Goal: Check status: Check status

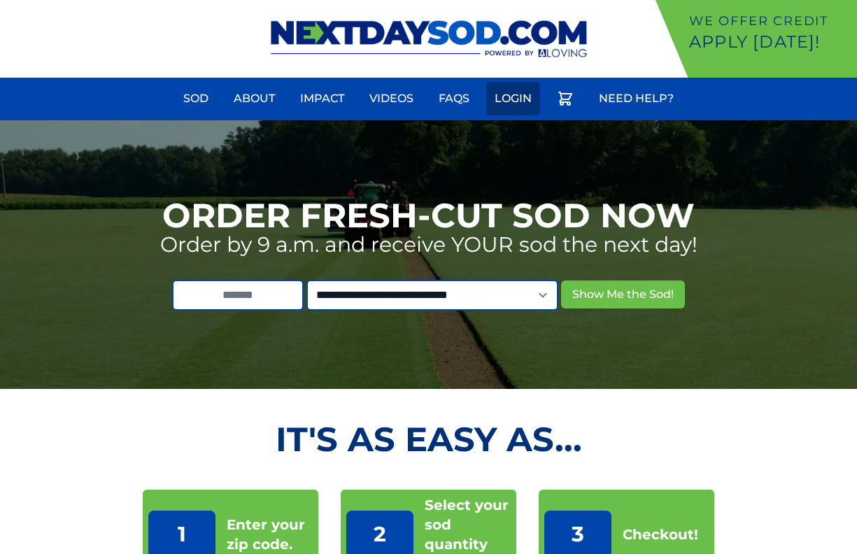
click at [507, 106] on link "Login" at bounding box center [513, 99] width 54 height 34
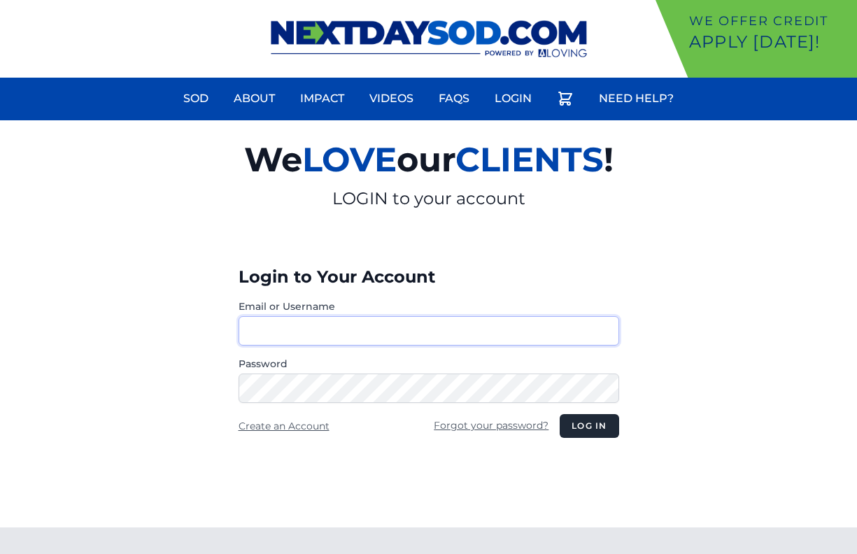
type input "********"
click at [595, 427] on button "Log in" at bounding box center [589, 426] width 59 height 24
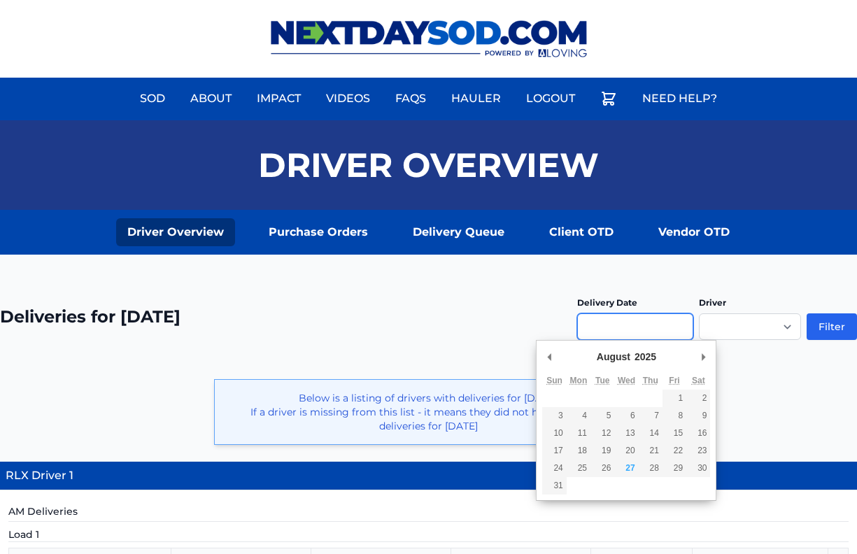
click at [656, 320] on input "Use the arrow keys to pick a date" at bounding box center [635, 326] width 116 height 27
click at [461, 291] on div "**********" at bounding box center [428, 325] width 857 height 74
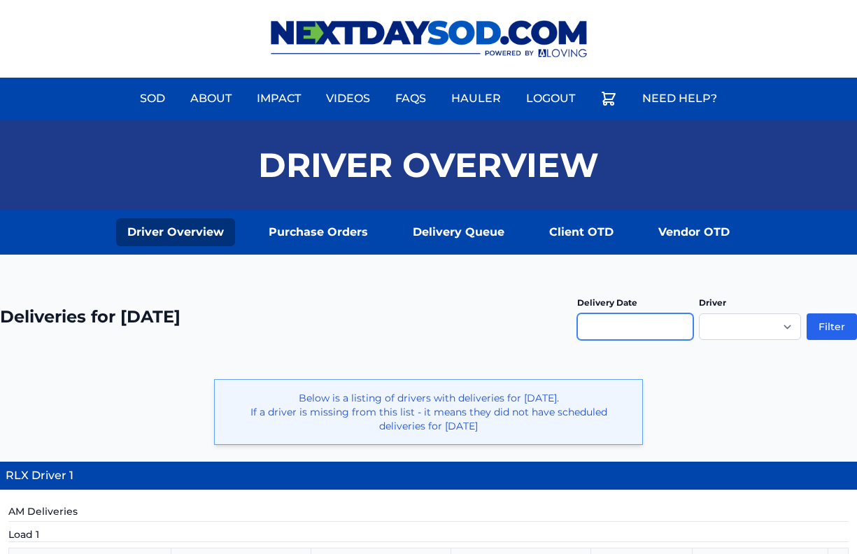
click at [628, 327] on input "Use the arrow keys to pick a date" at bounding box center [635, 326] width 116 height 27
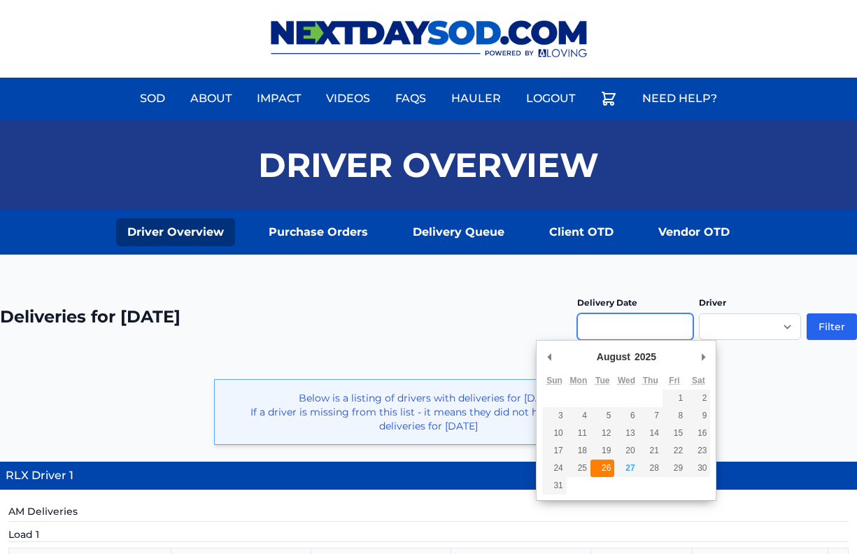
type input "**********"
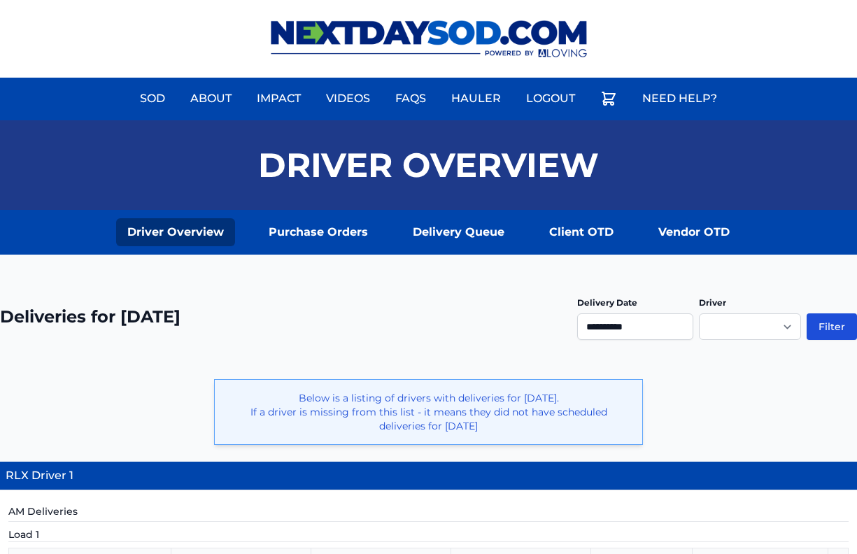
click at [824, 332] on button "Filter" at bounding box center [832, 326] width 50 height 27
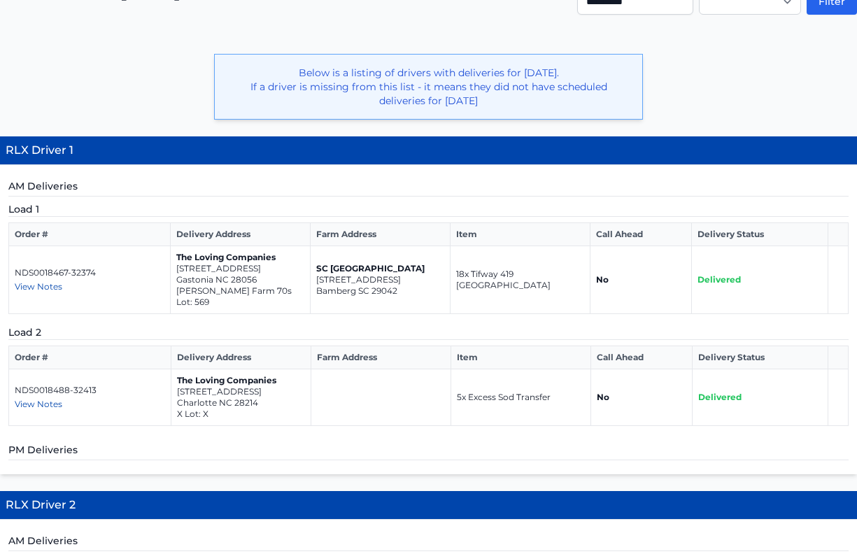
scroll to position [329, 0]
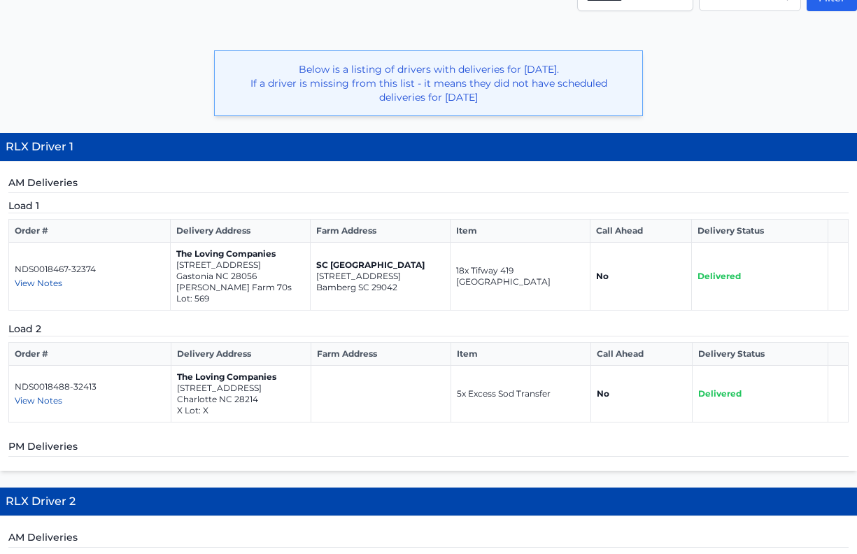
click at [38, 395] on span "View Notes" at bounding box center [39, 400] width 48 height 10
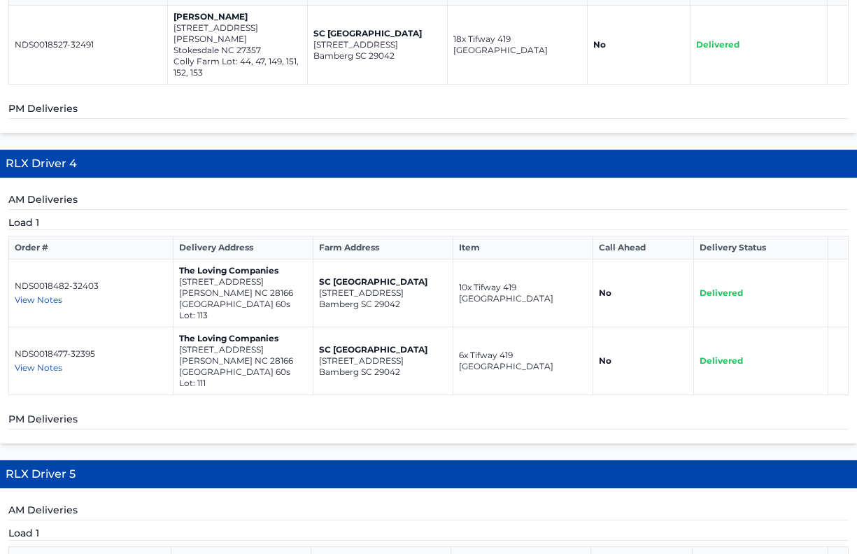
scroll to position [1165, 0]
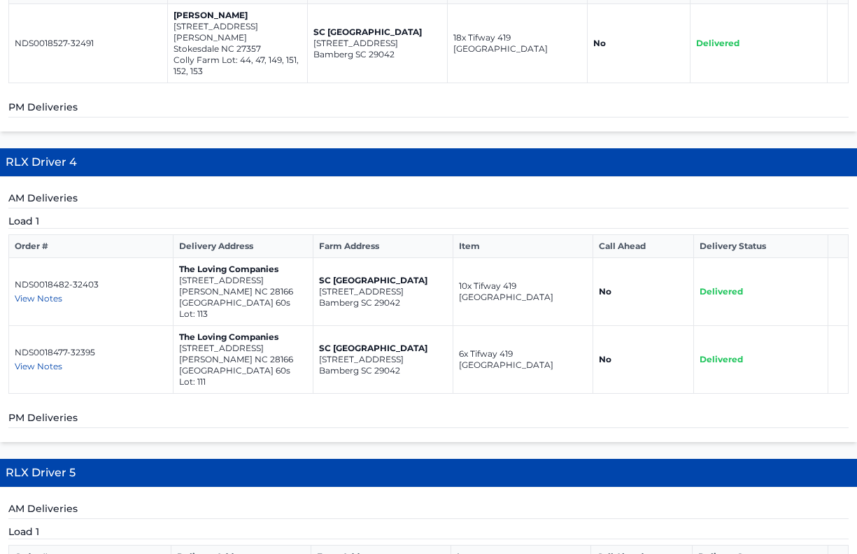
click at [48, 361] on span "View Notes" at bounding box center [39, 366] width 48 height 10
click at [220, 385] on div "AM Deliveries Load 1 Order # Delivery Address Farm Address Item Call Ahead Deli…" at bounding box center [428, 309] width 857 height 265
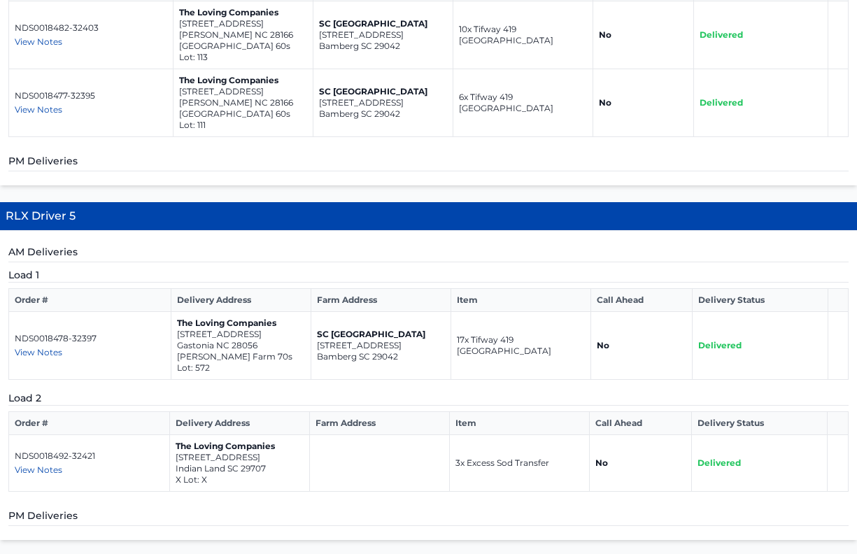
scroll to position [1428, 0]
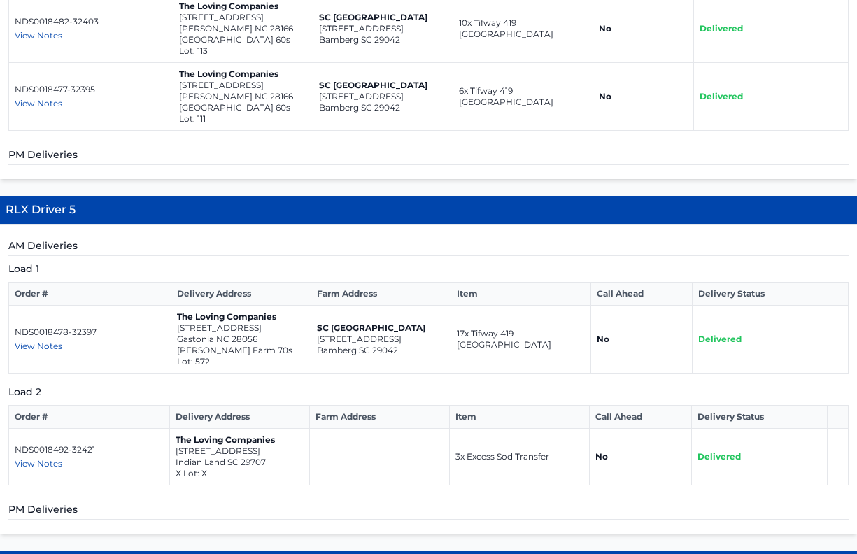
click at [43, 458] on span "View Notes" at bounding box center [39, 463] width 48 height 10
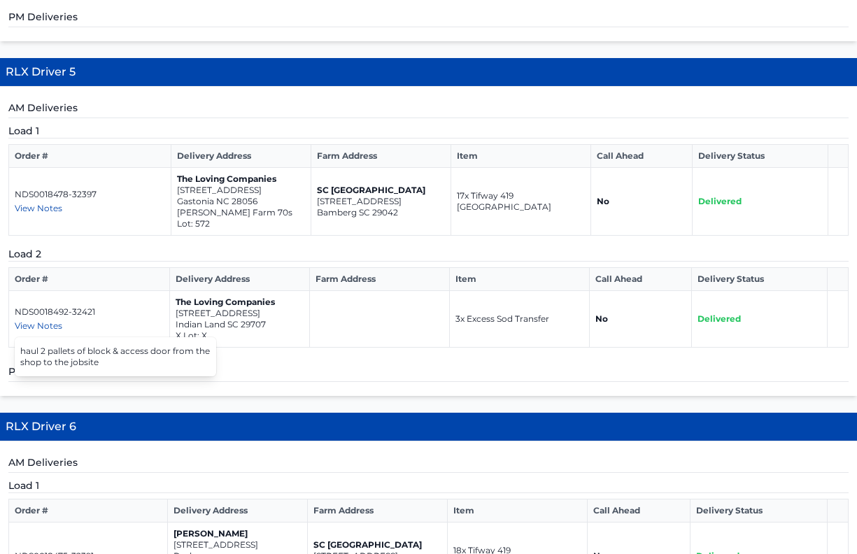
scroll to position [1568, 0]
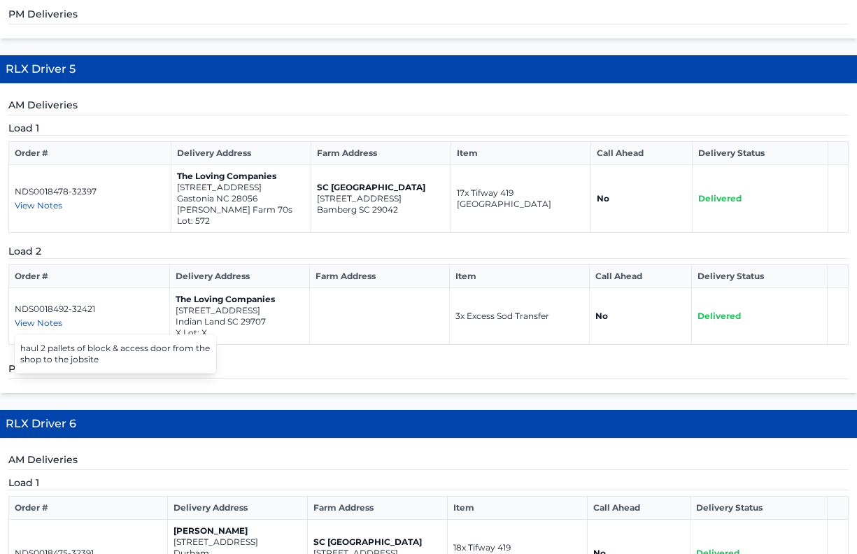
click at [242, 362] on h5 "PM Deliveries" at bounding box center [428, 370] width 840 height 17
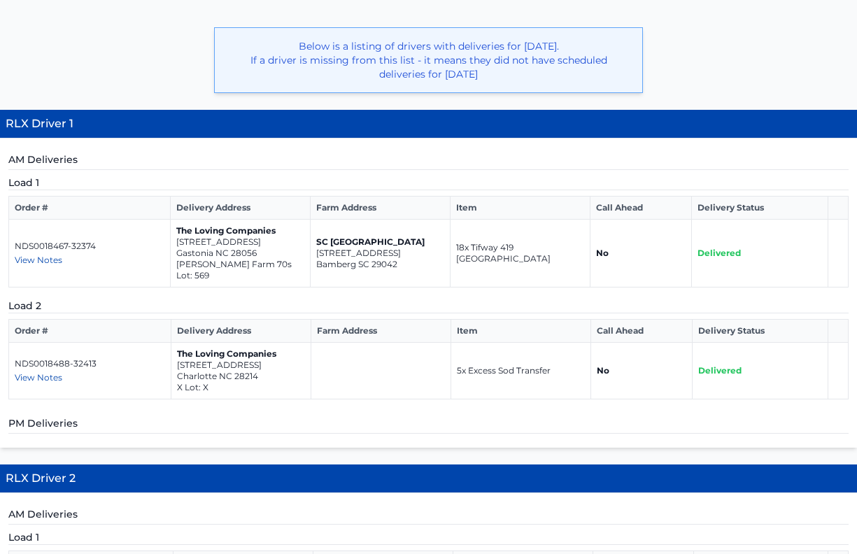
scroll to position [356, 0]
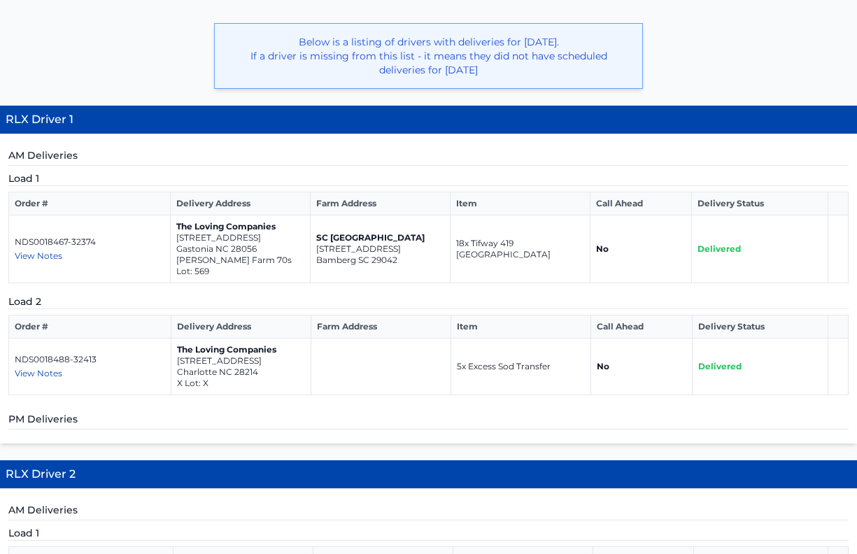
click at [47, 368] on span "View Notes" at bounding box center [39, 373] width 48 height 10
click at [253, 367] on p "Charlotte NC 28214" at bounding box center [241, 372] width 128 height 11
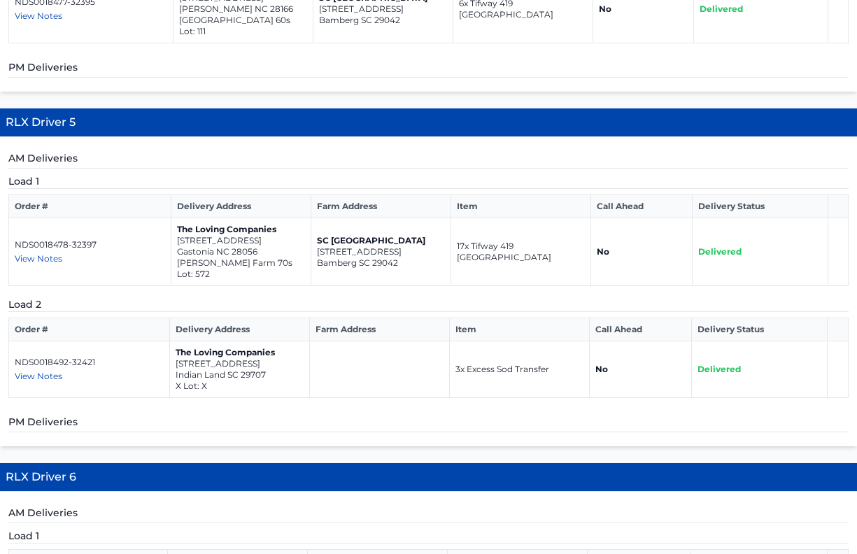
scroll to position [1508, 0]
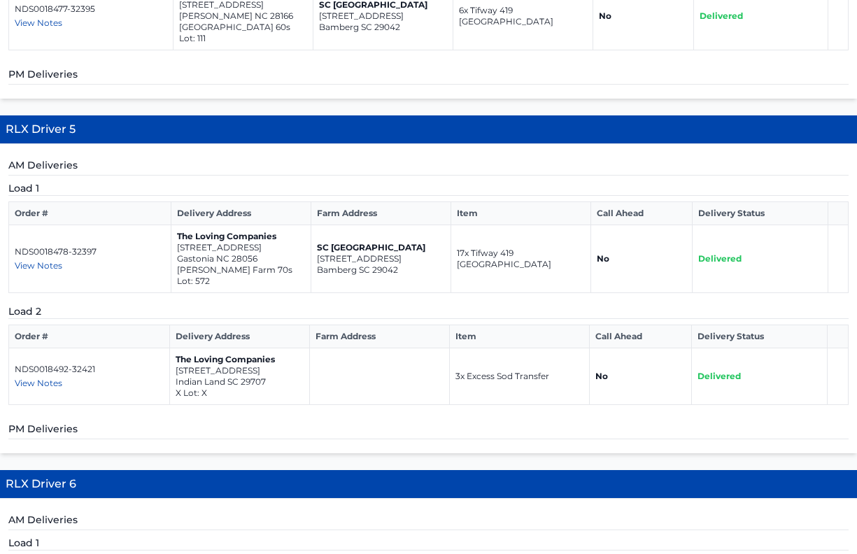
click at [38, 378] on span "View Notes" at bounding box center [39, 383] width 48 height 10
